Goal: Task Accomplishment & Management: Use online tool/utility

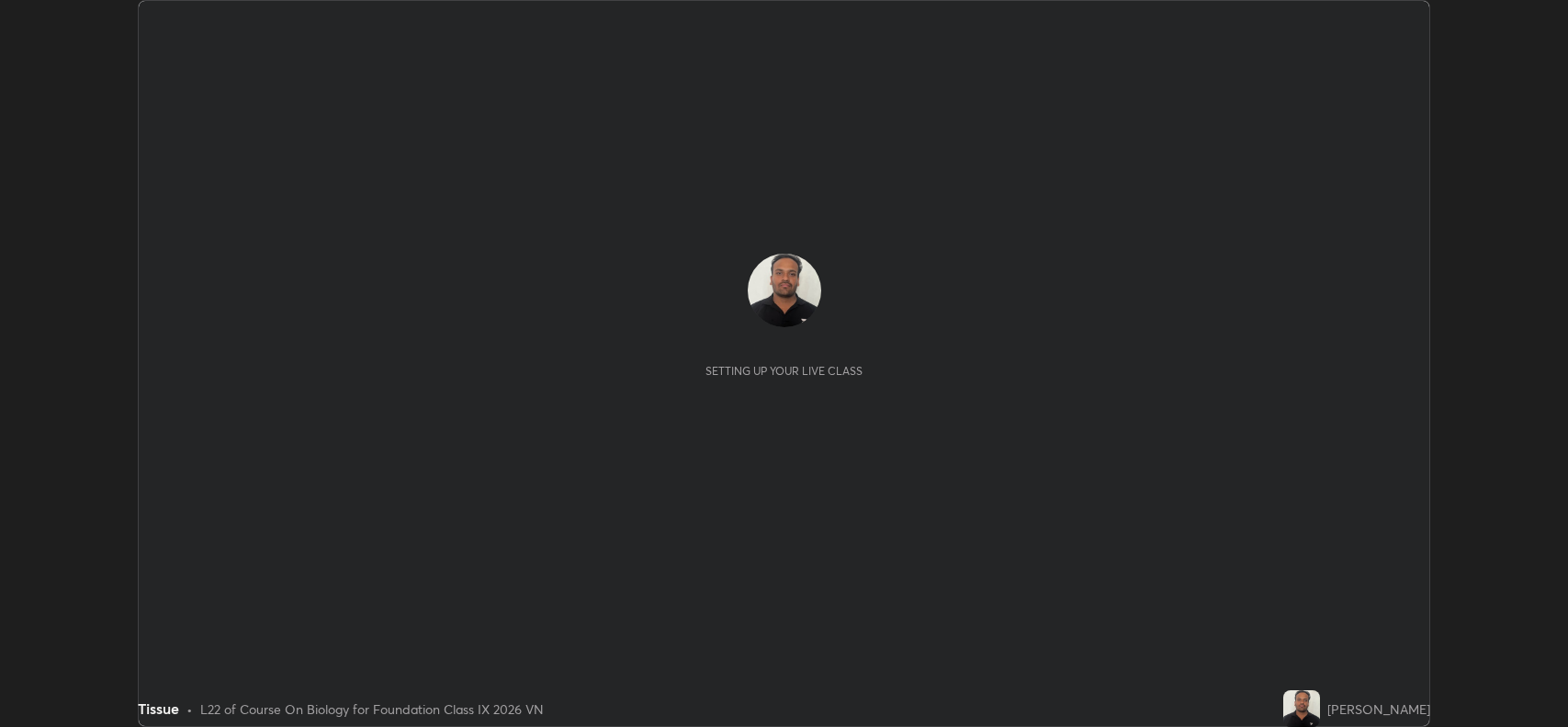
scroll to position [727, 1568]
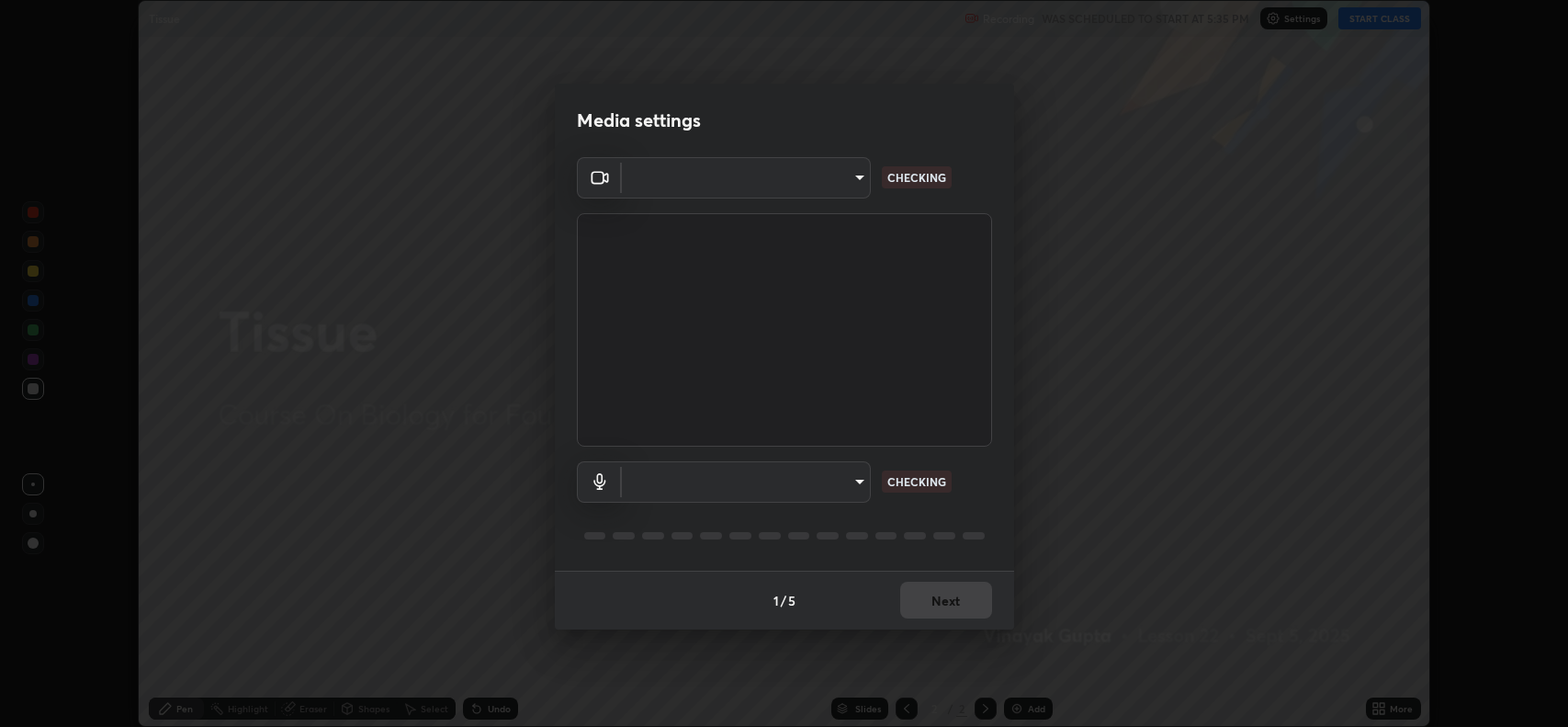
type input "023dc7e4afad408b4af01b24b4ace02be49c6e90b0394e62e2609e385841db5f"
type input "default"
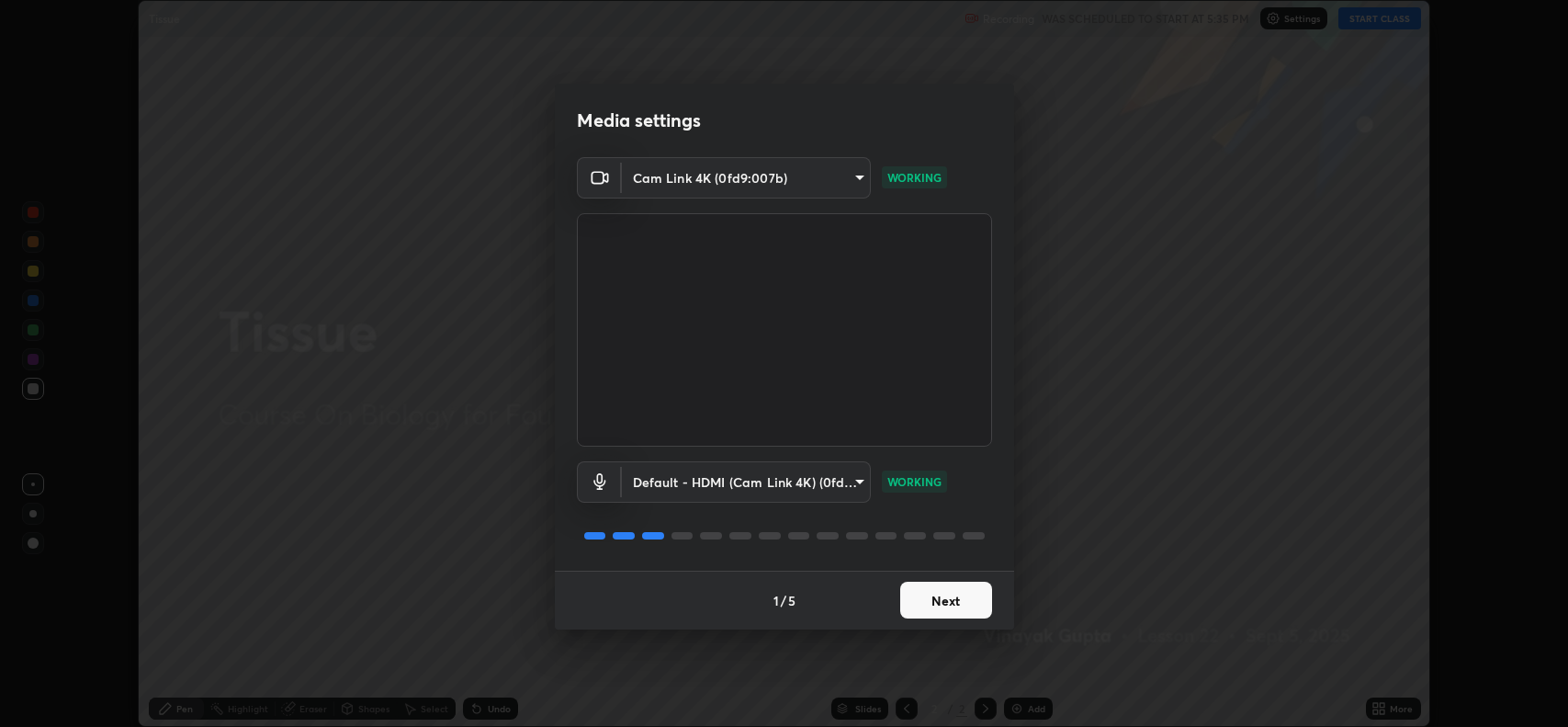
click at [963, 613] on button "Next" at bounding box center [946, 600] width 92 height 37
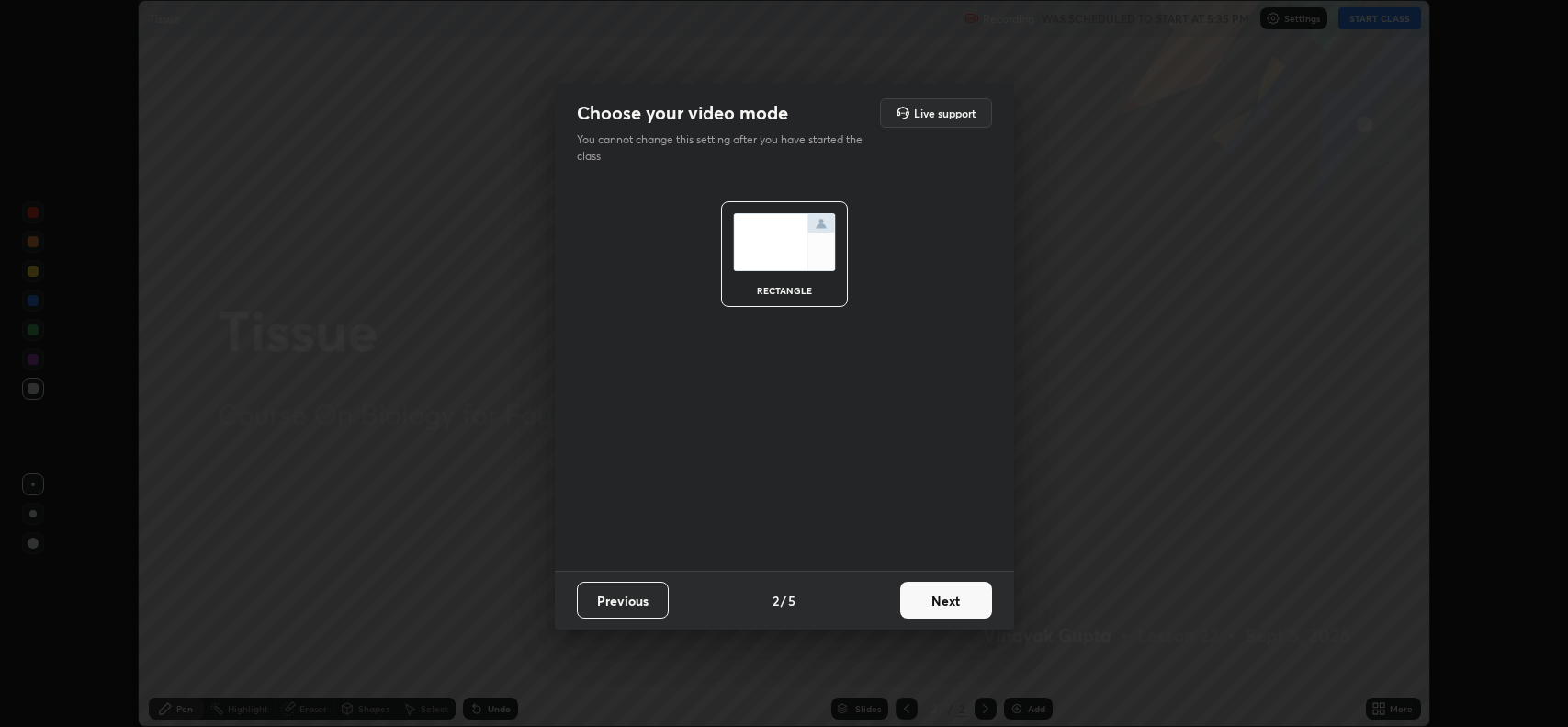
click at [967, 604] on button "Next" at bounding box center [946, 600] width 92 height 37
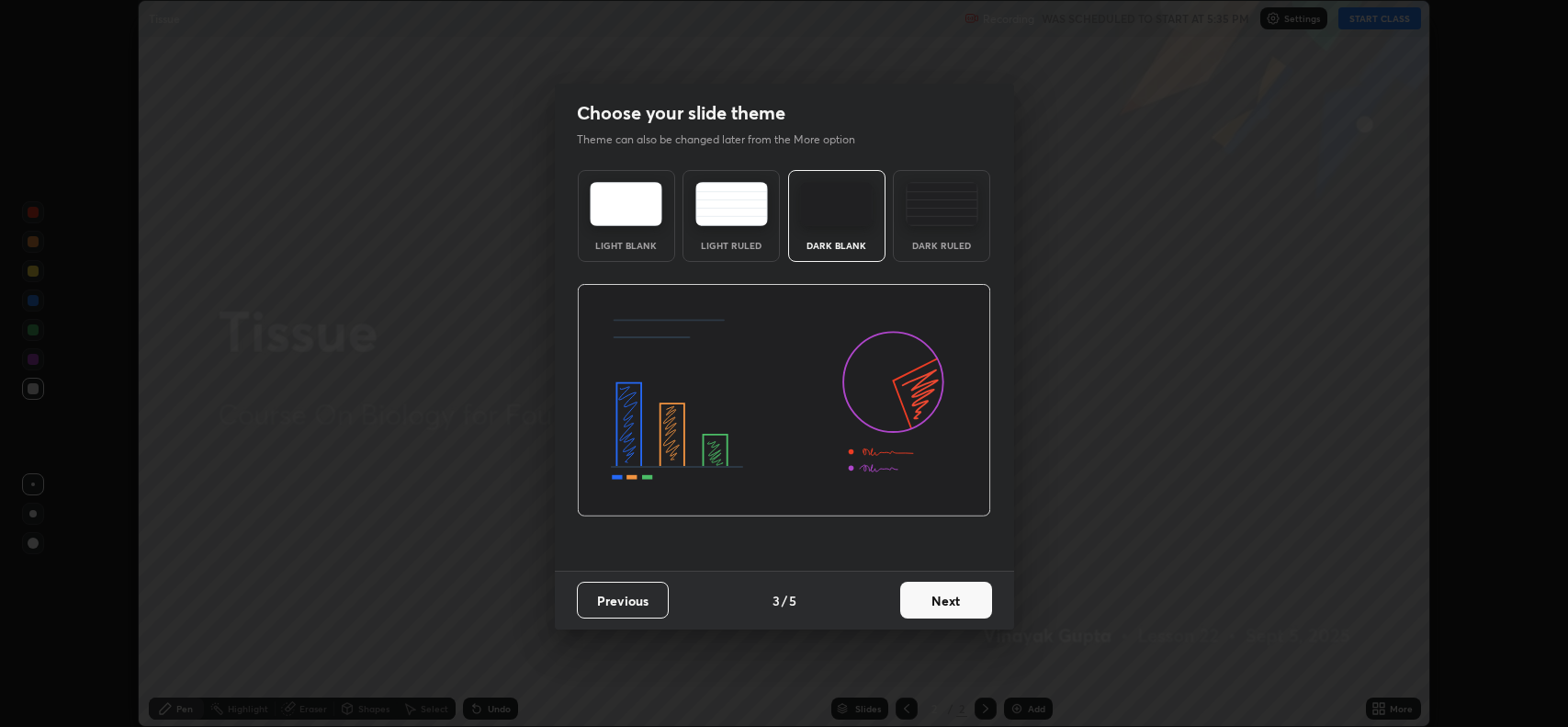
click at [967, 605] on button "Next" at bounding box center [946, 600] width 92 height 37
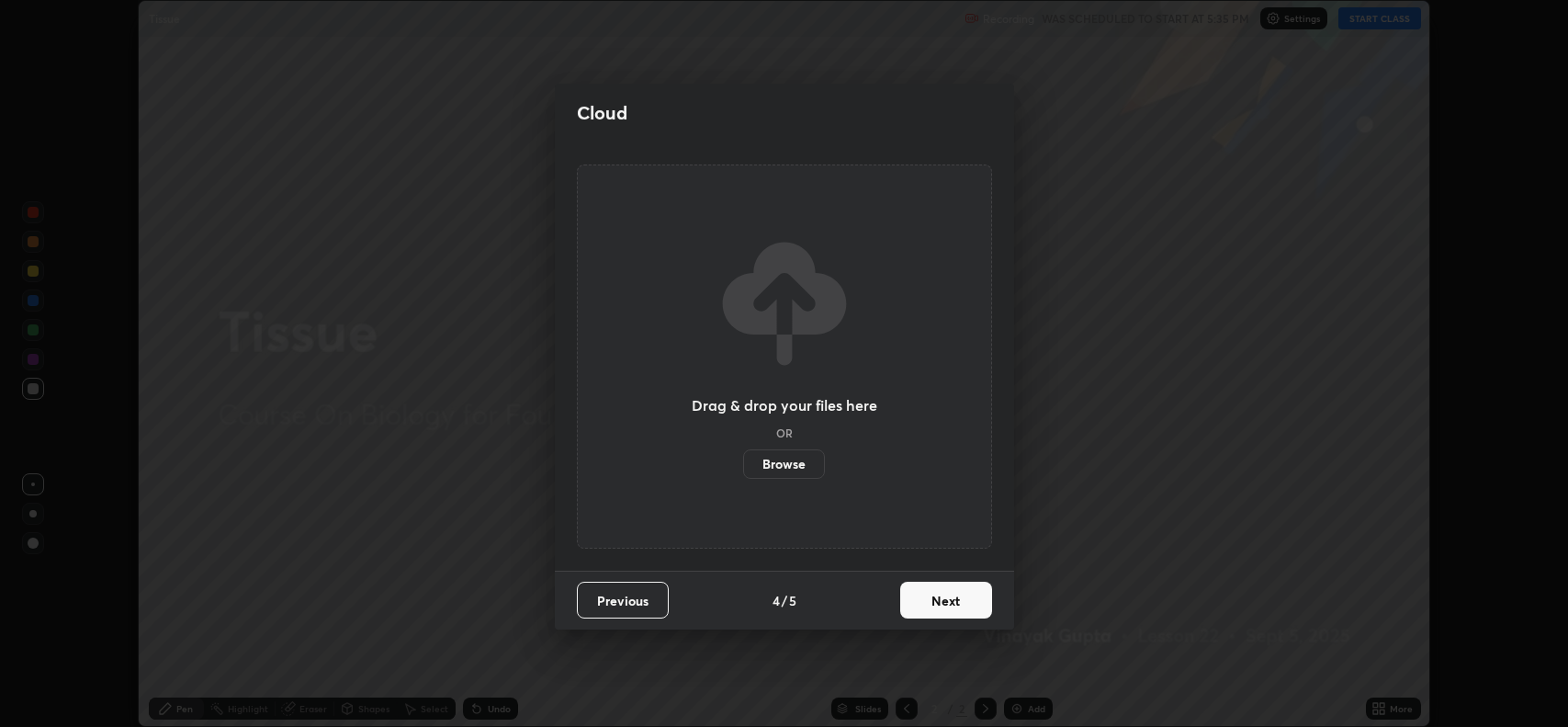
click at [959, 604] on button "Next" at bounding box center [946, 600] width 92 height 37
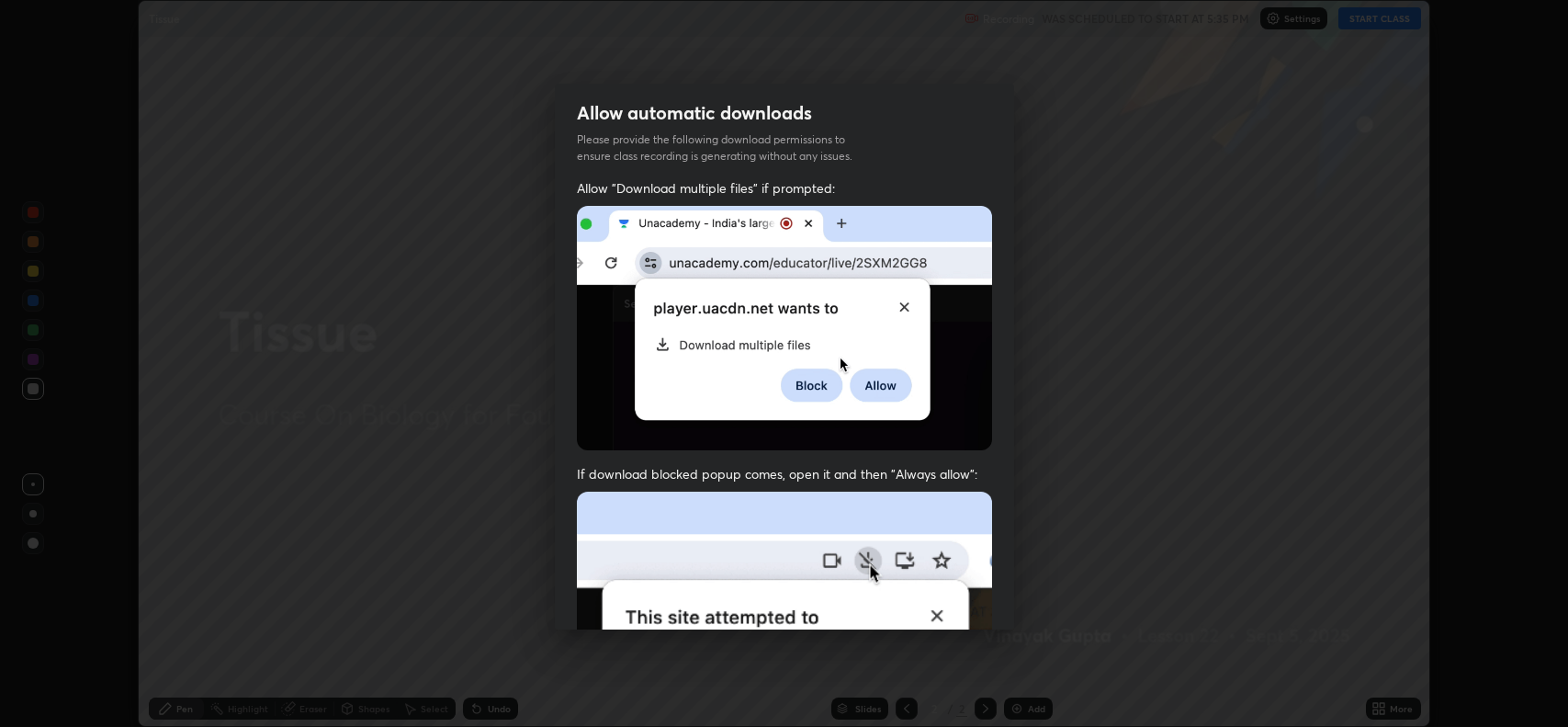
click at [957, 614] on img at bounding box center [784, 692] width 415 height 401
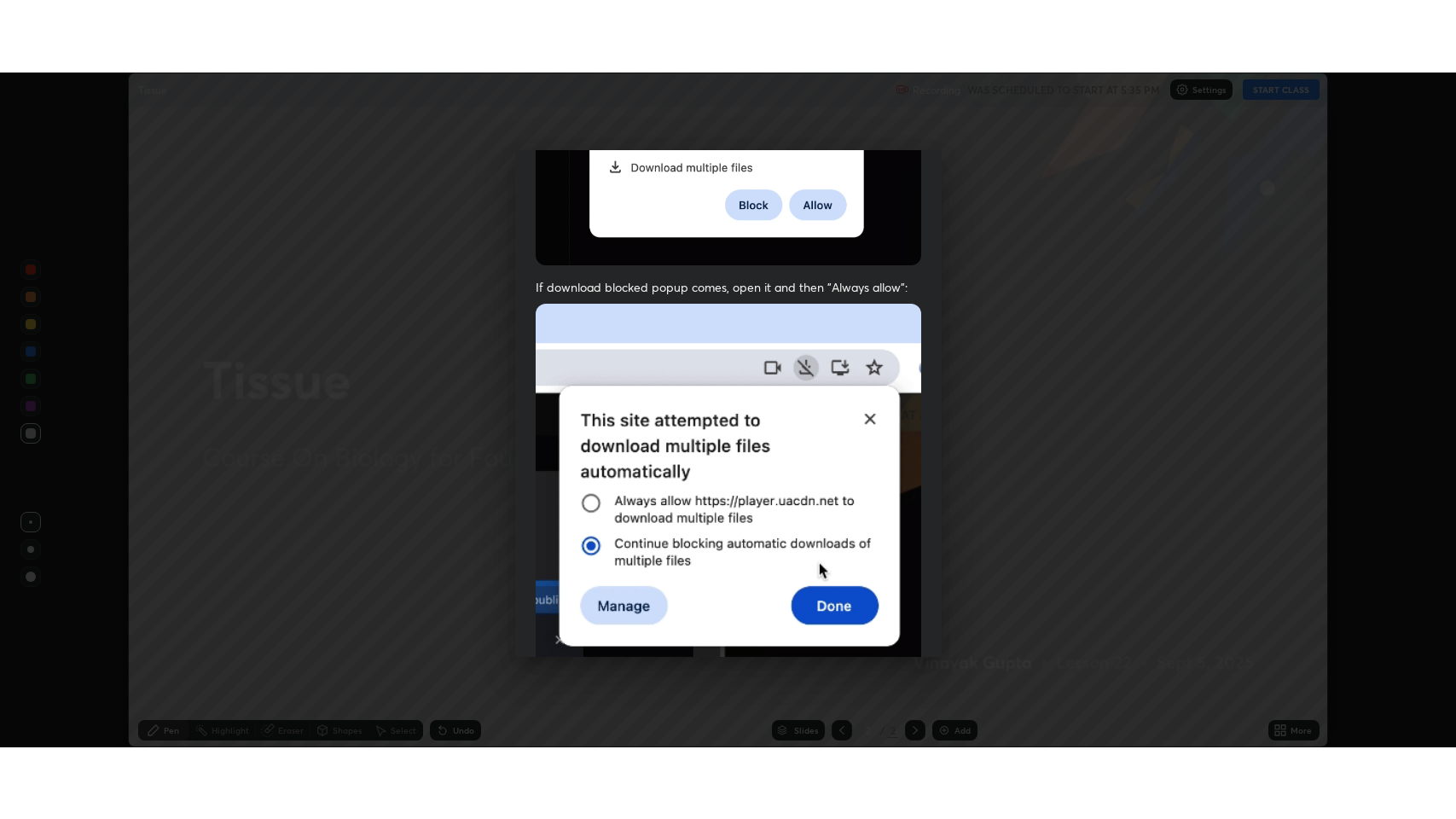
scroll to position [346, 0]
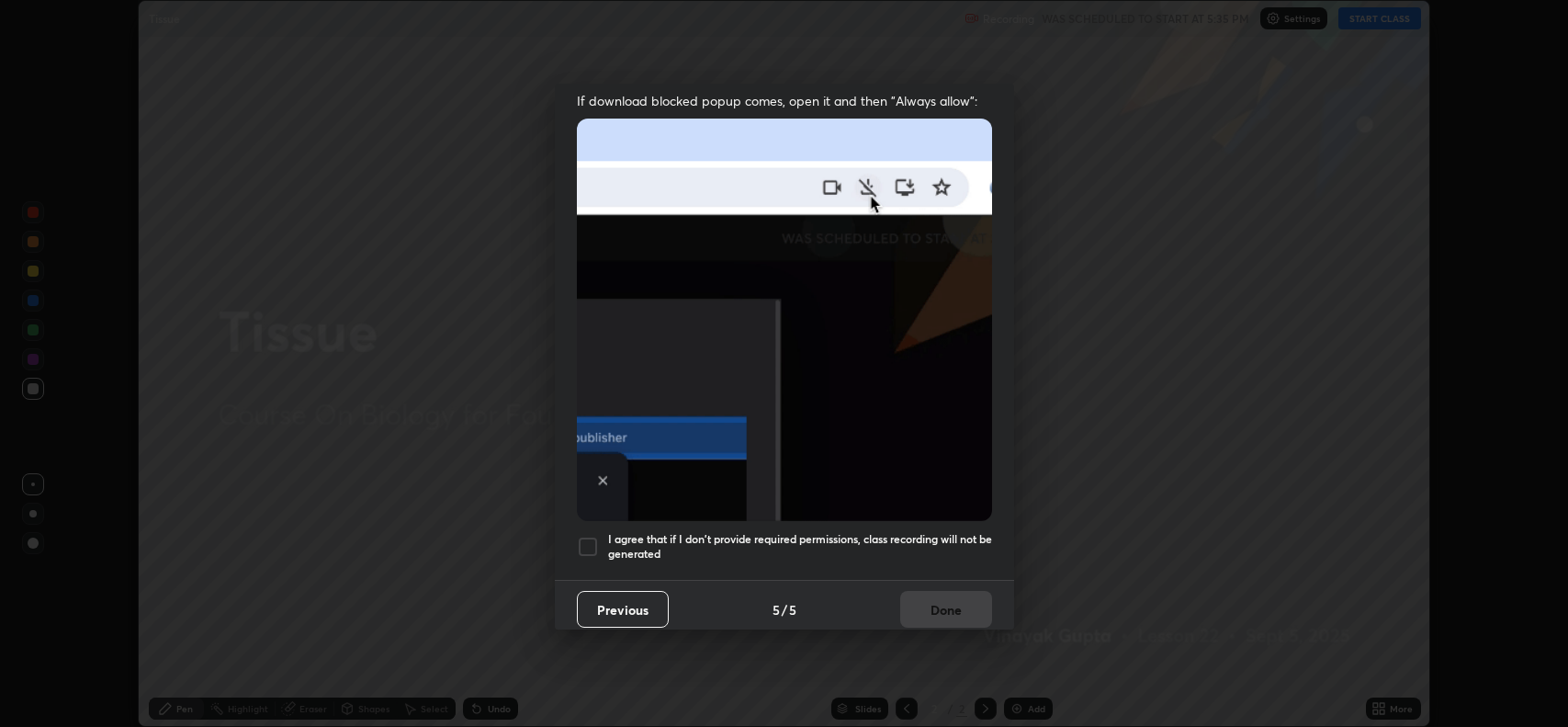
click at [803, 541] on h5 "I agree that if I don't provide required permissions, class recording will not …" at bounding box center [801, 546] width 384 height 28
click at [938, 600] on button "Done" at bounding box center [946, 609] width 92 height 37
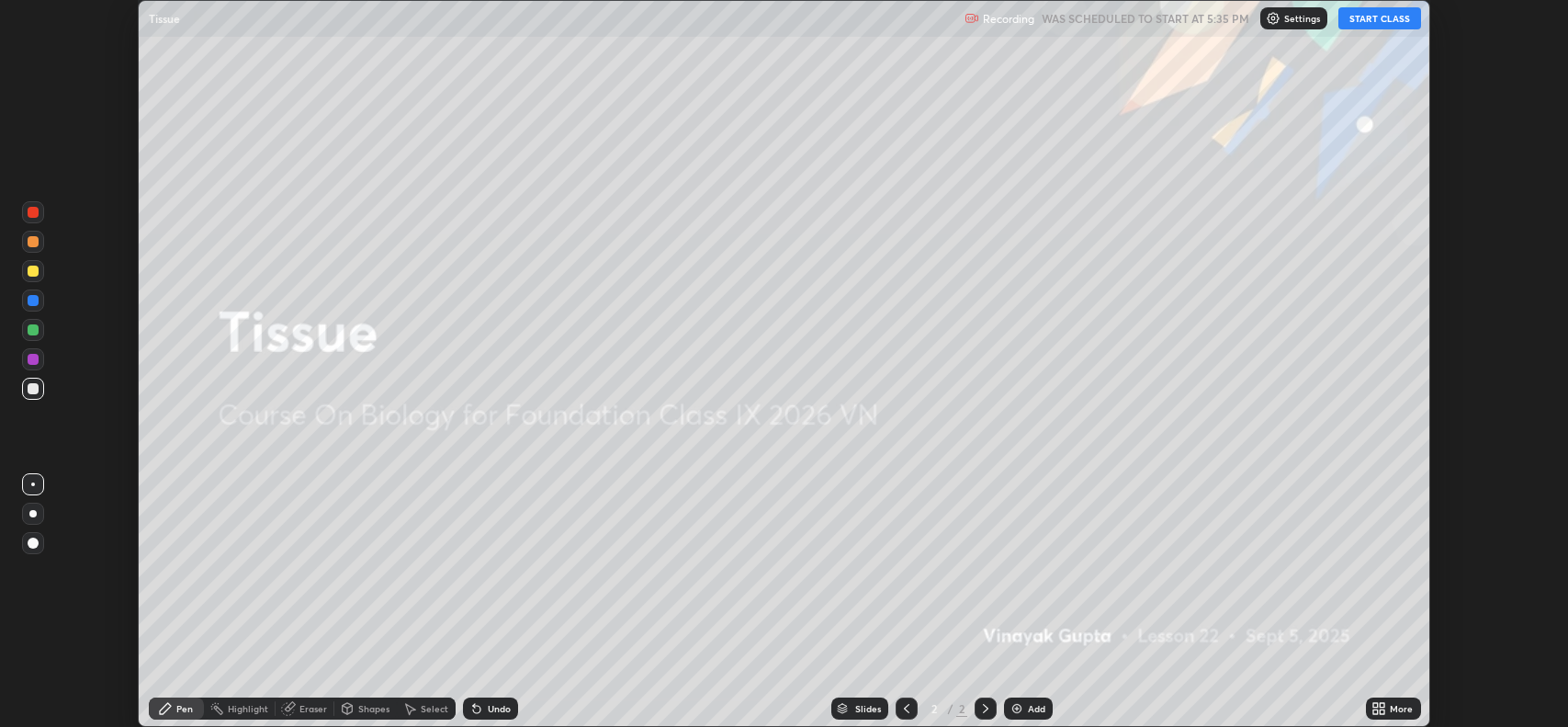
click at [1382, 715] on icon at bounding box center [1380, 709] width 15 height 15
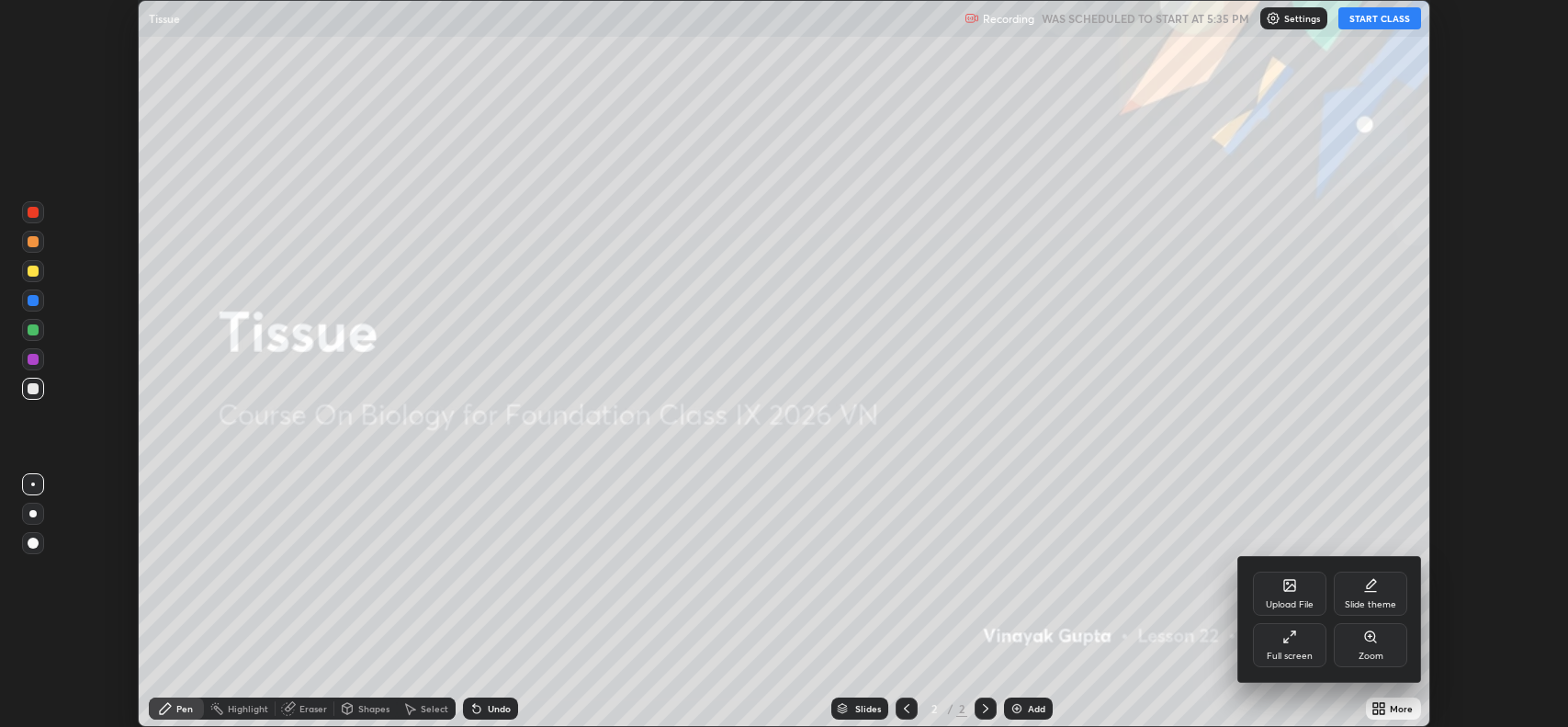
click at [1272, 651] on div "Full screen" at bounding box center [1290, 656] width 46 height 9
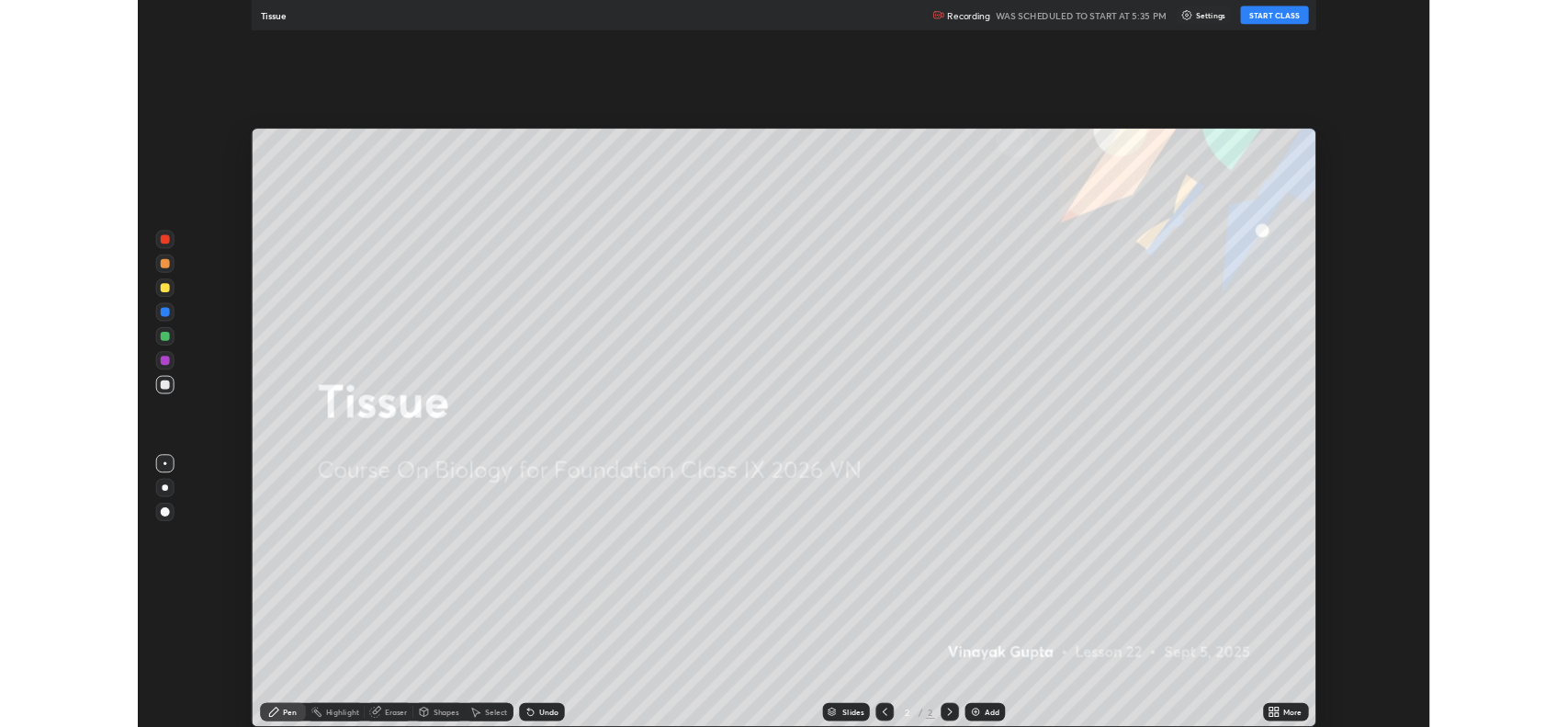
scroll to position [882, 1568]
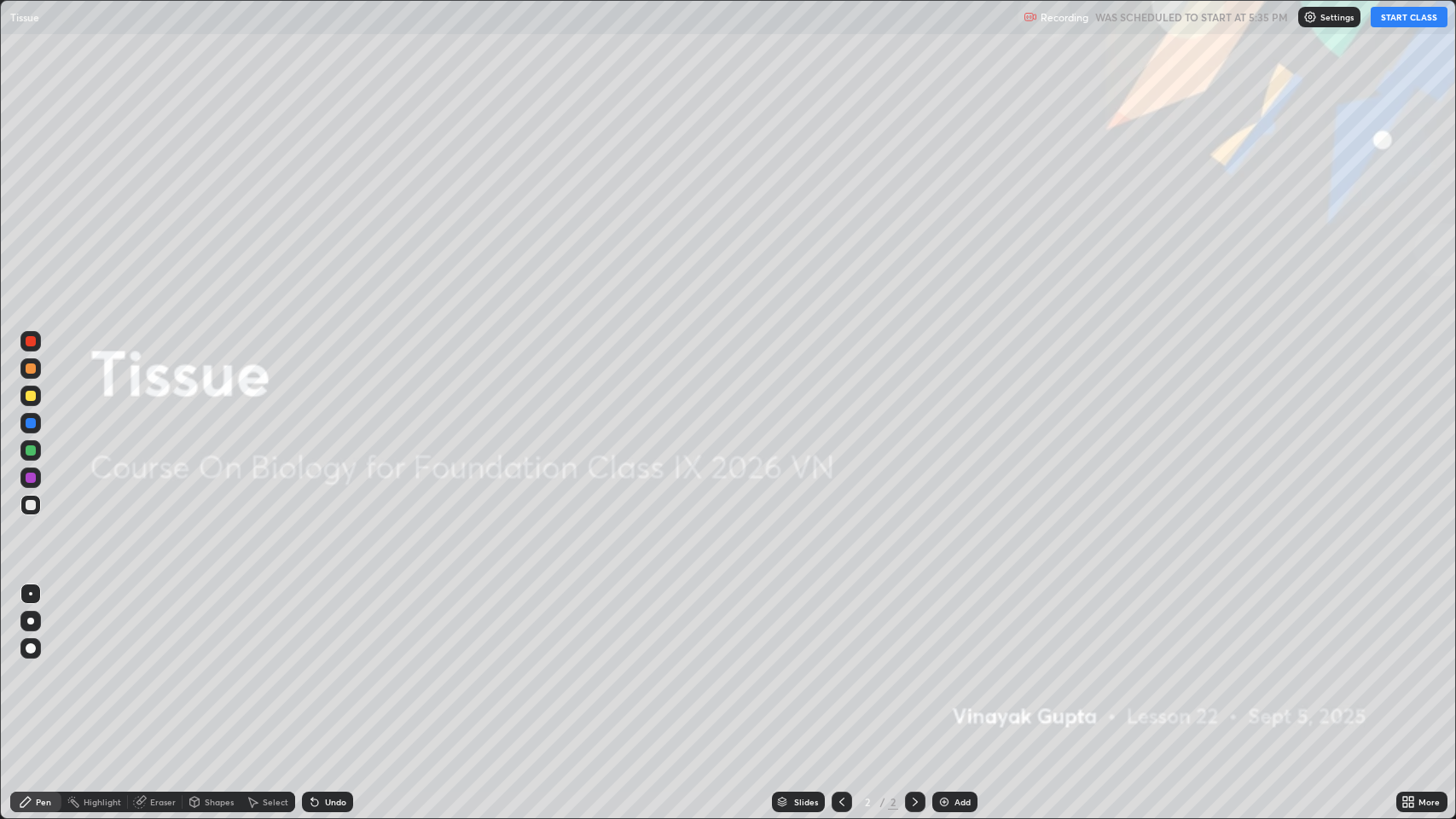
click at [1396, 17] on button "START CLASS" at bounding box center [1409, 17] width 76 height 20
click at [963, 674] on div "Add" at bounding box center [963, 802] width 16 height 9
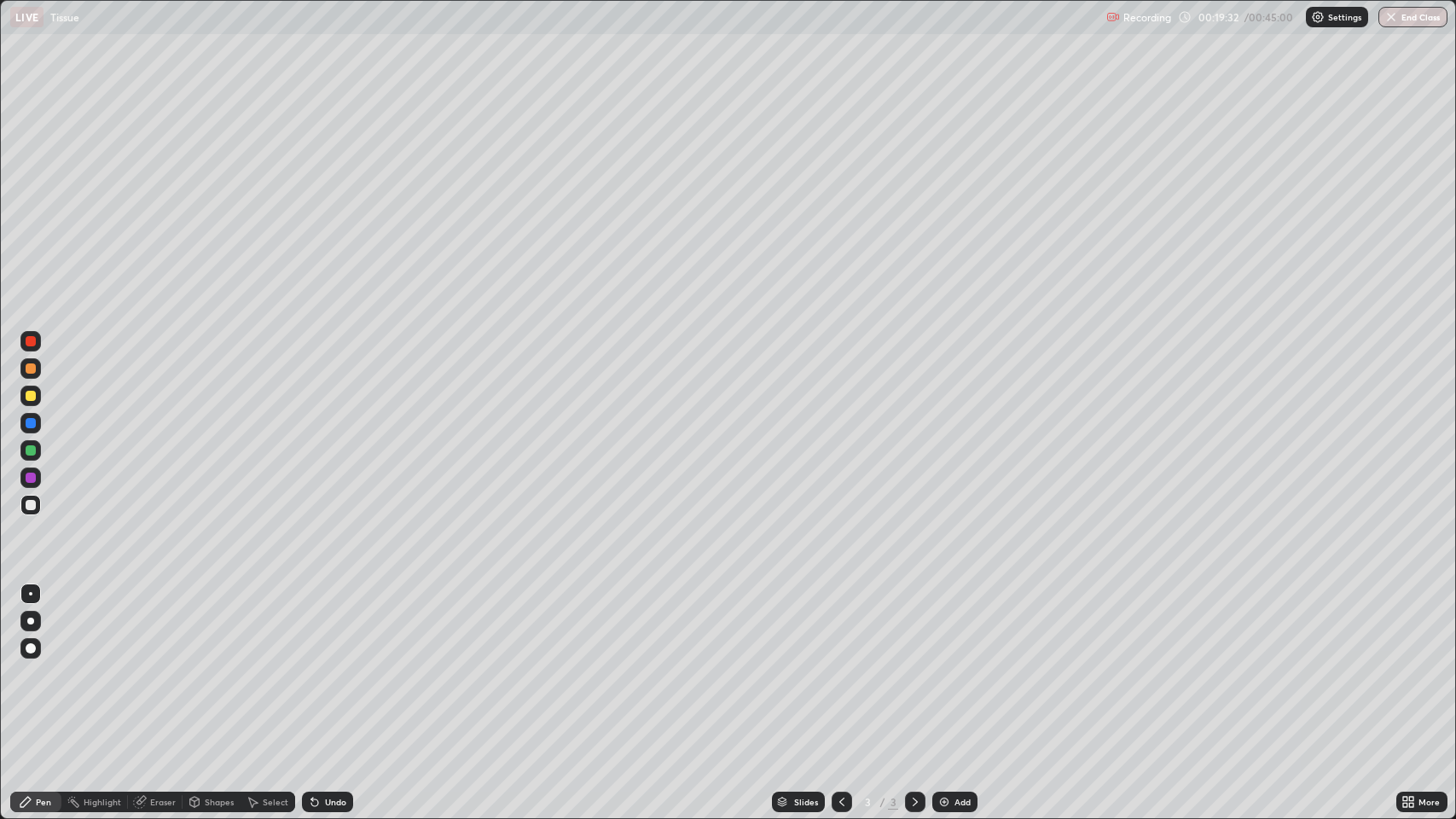
click at [43, 674] on div "Pen" at bounding box center [43, 802] width 15 height 9
click at [335, 674] on div "Undo" at bounding box center [336, 802] width 21 height 9
click at [326, 674] on div "Undo" at bounding box center [336, 802] width 21 height 9
click at [839, 674] on icon at bounding box center [843, 802] width 14 height 14
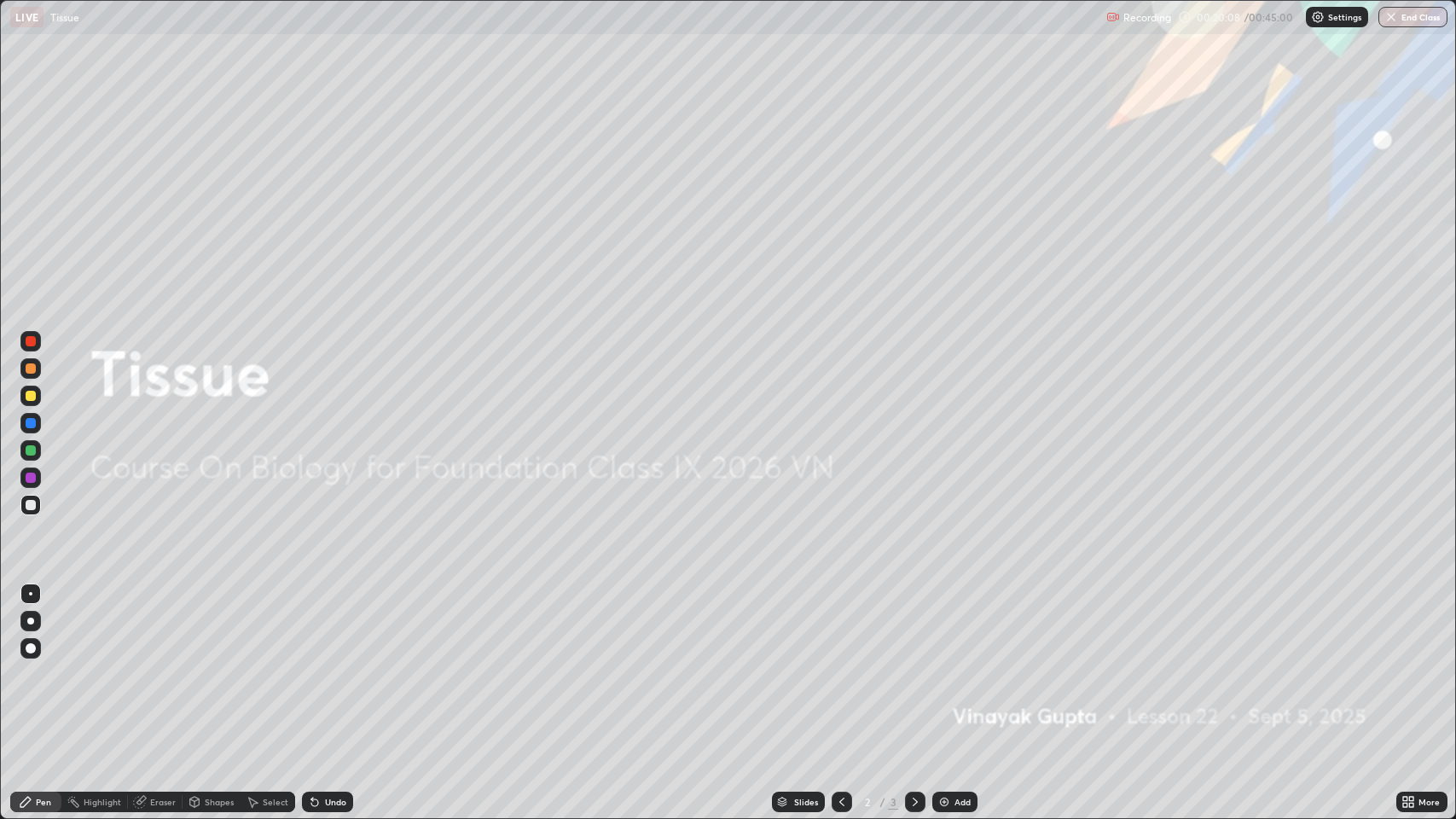
click at [344, 674] on div "Undo" at bounding box center [328, 801] width 51 height 20
click at [336, 674] on div "Undo" at bounding box center [336, 802] width 21 height 9
click at [1431, 13] on button "End Class" at bounding box center [1414, 17] width 68 height 20
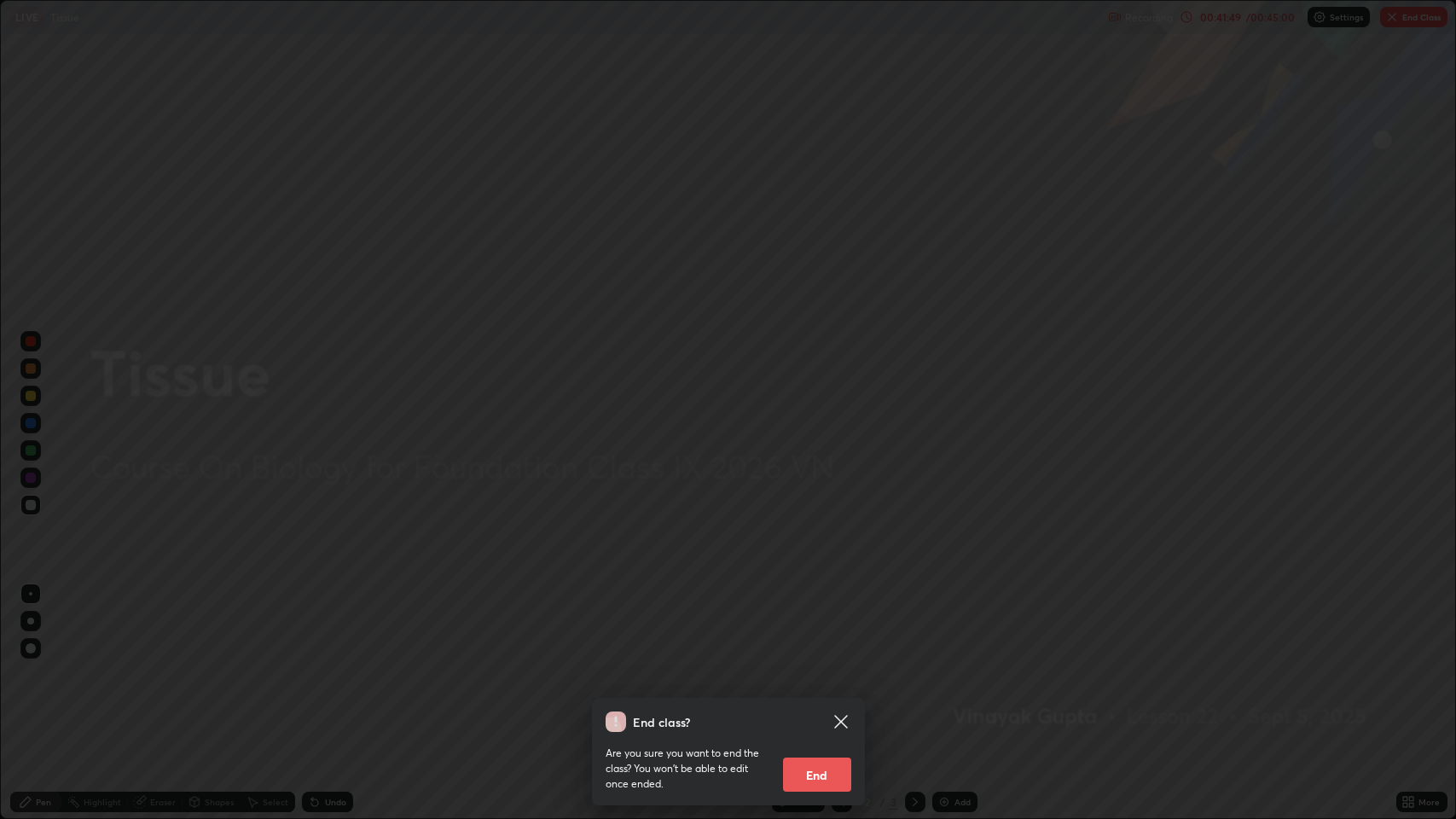
click at [826, 674] on button "End" at bounding box center [817, 774] width 69 height 34
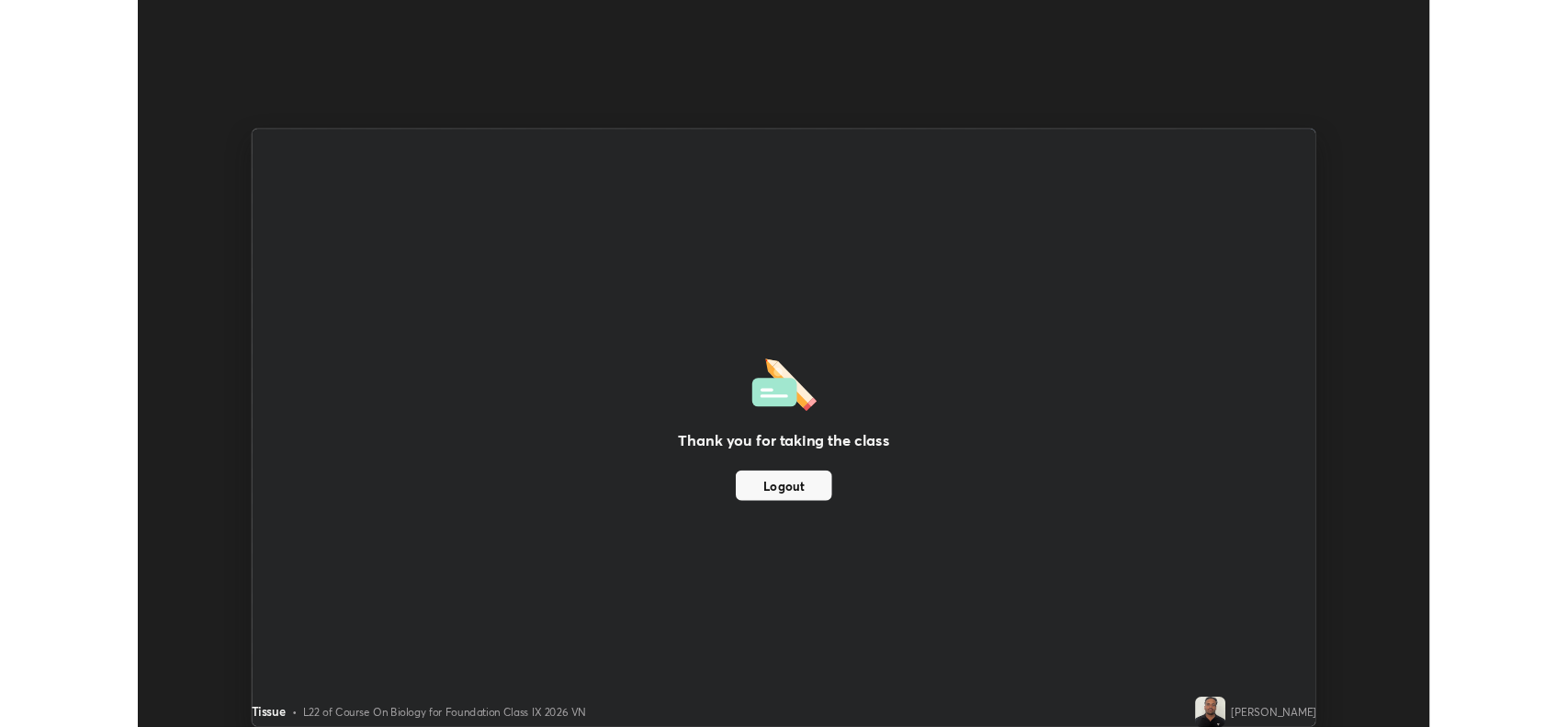
scroll to position [91188, 90315]
